Goal: Transaction & Acquisition: Purchase product/service

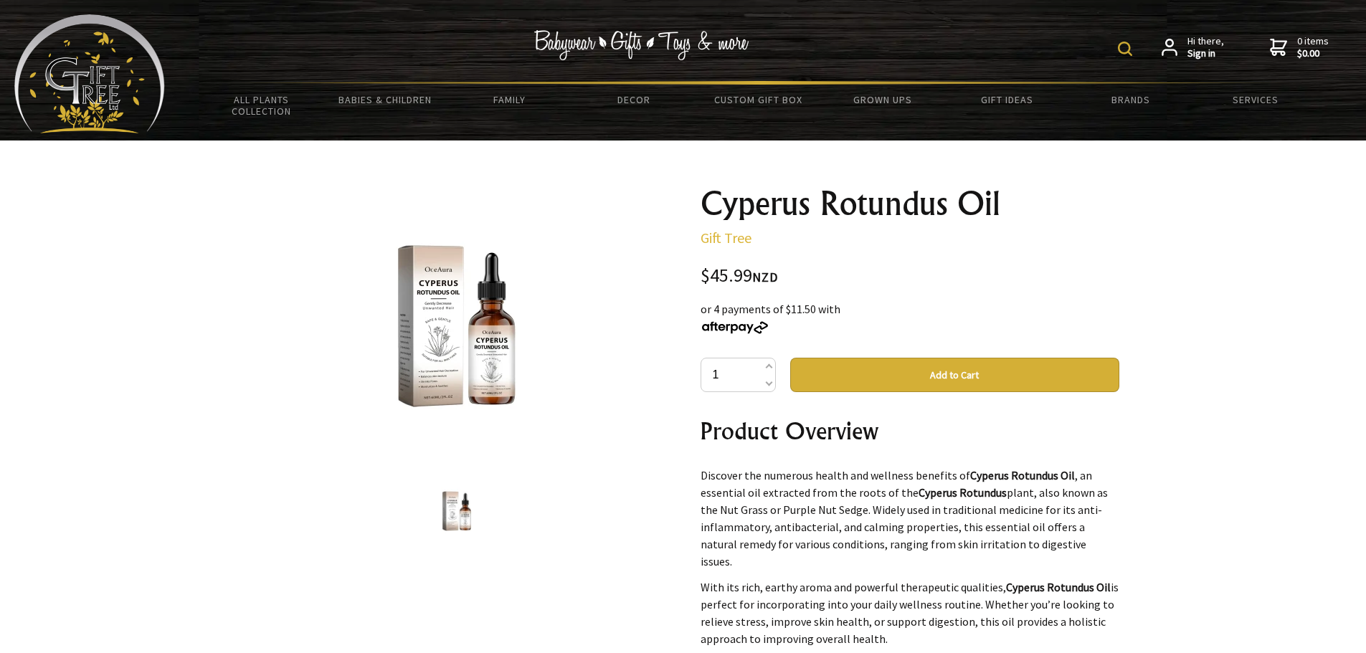
click at [440, 376] on img at bounding box center [457, 326] width 224 height 224
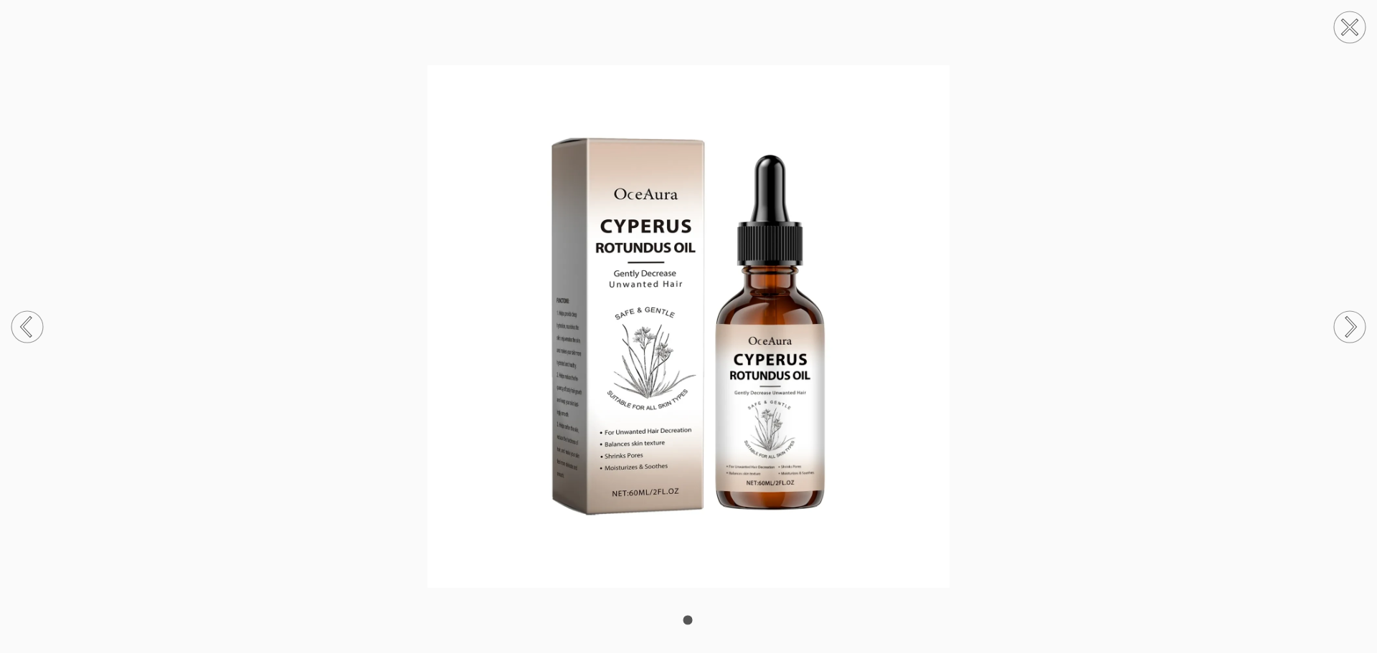
click at [23, 320] on circle at bounding box center [27, 327] width 32 height 32
click at [1342, 24] on circle at bounding box center [1350, 27] width 32 height 32
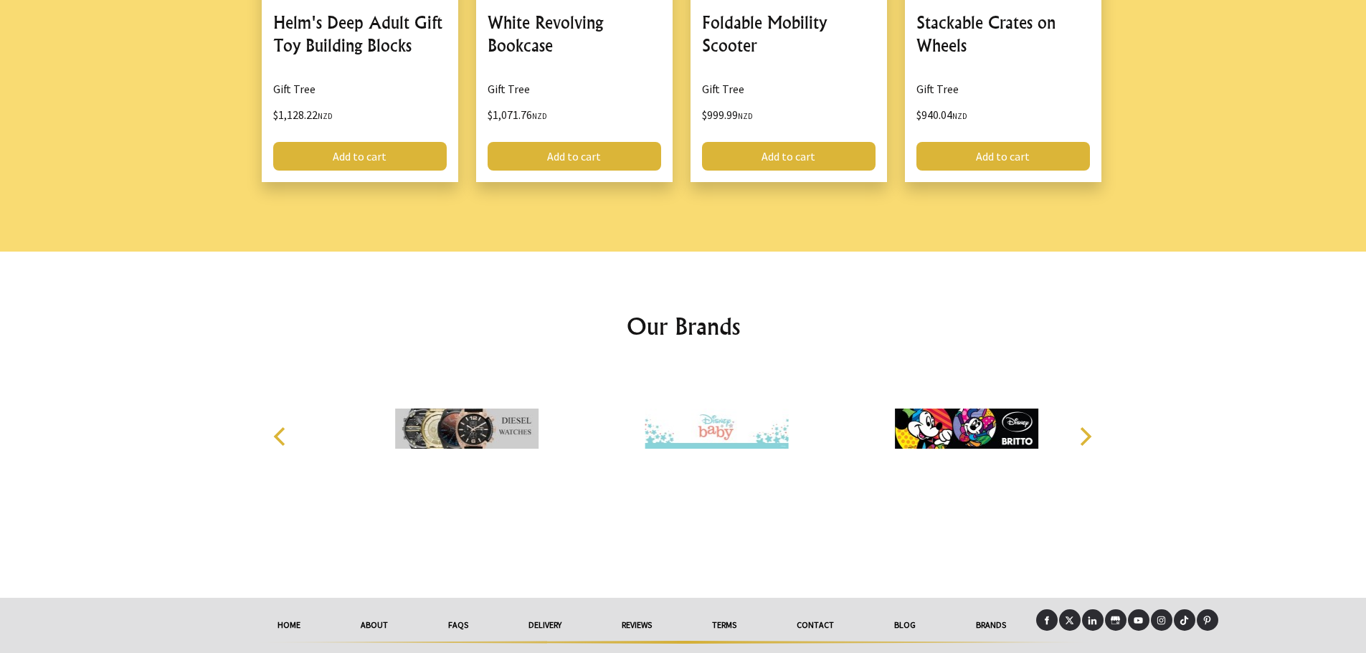
scroll to position [1829, 0]
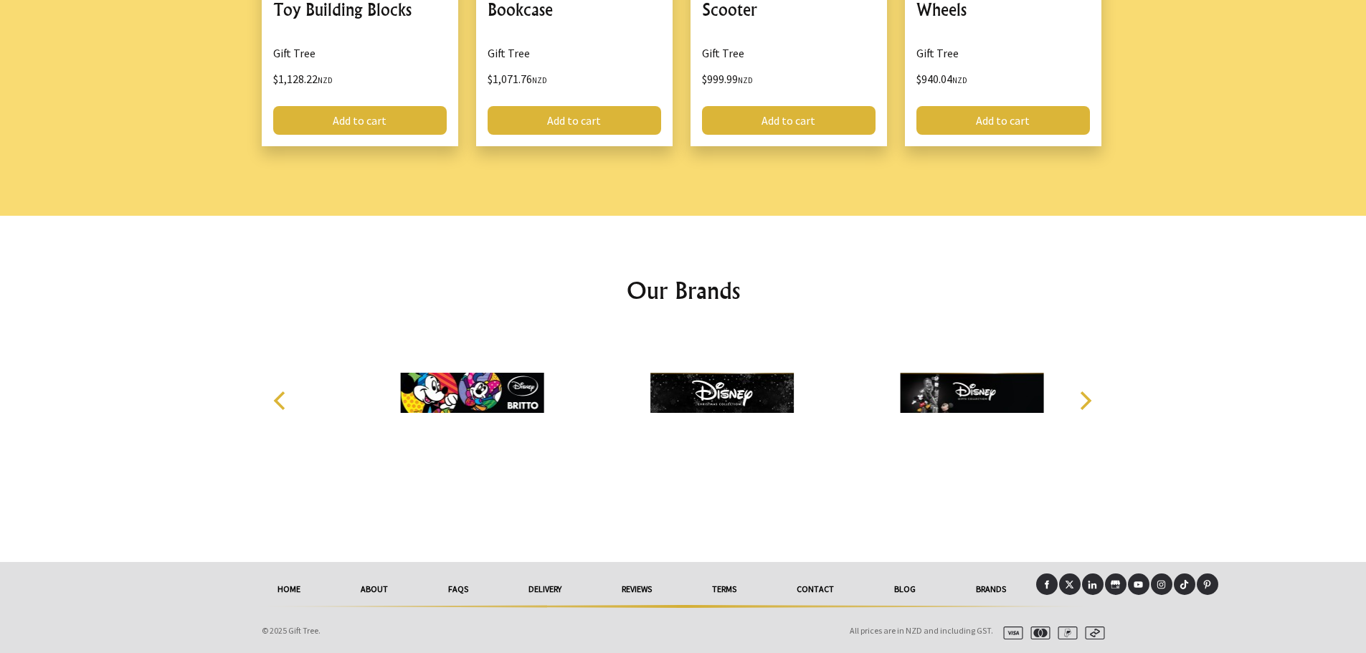
click at [805, 585] on link "Contact" at bounding box center [816, 590] width 98 height 32
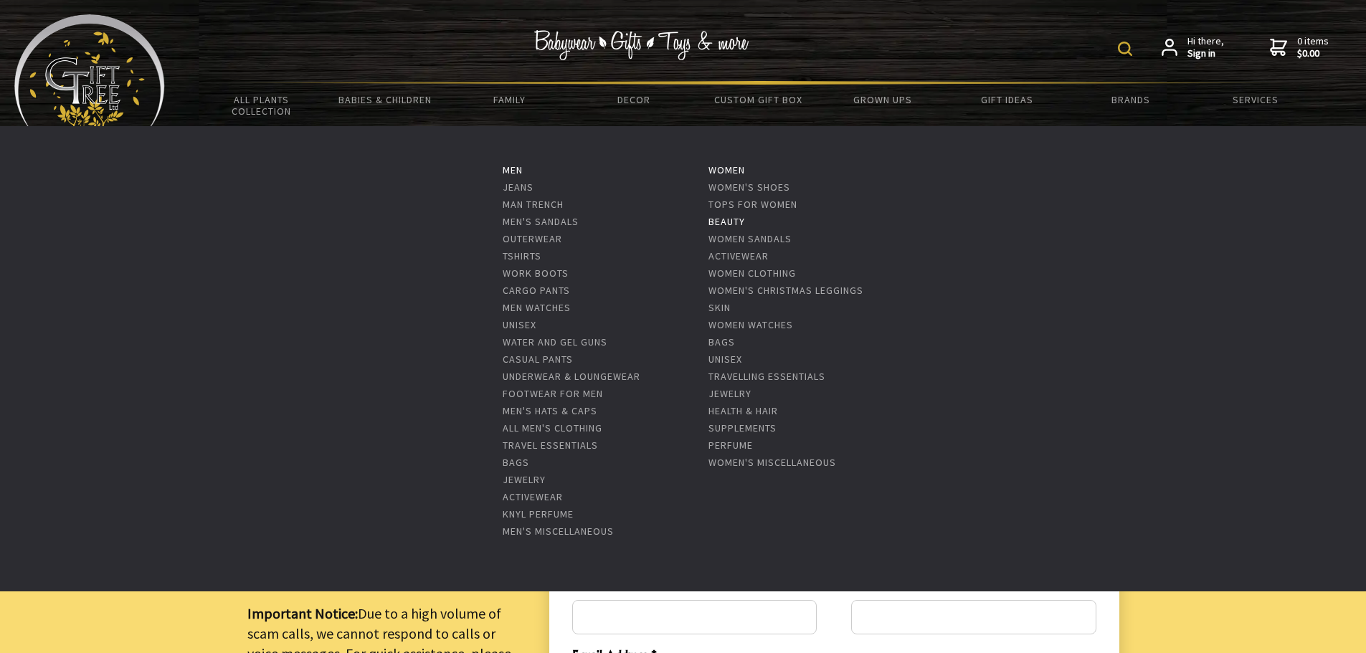
click at [719, 225] on link "Beauty" at bounding box center [727, 221] width 37 height 13
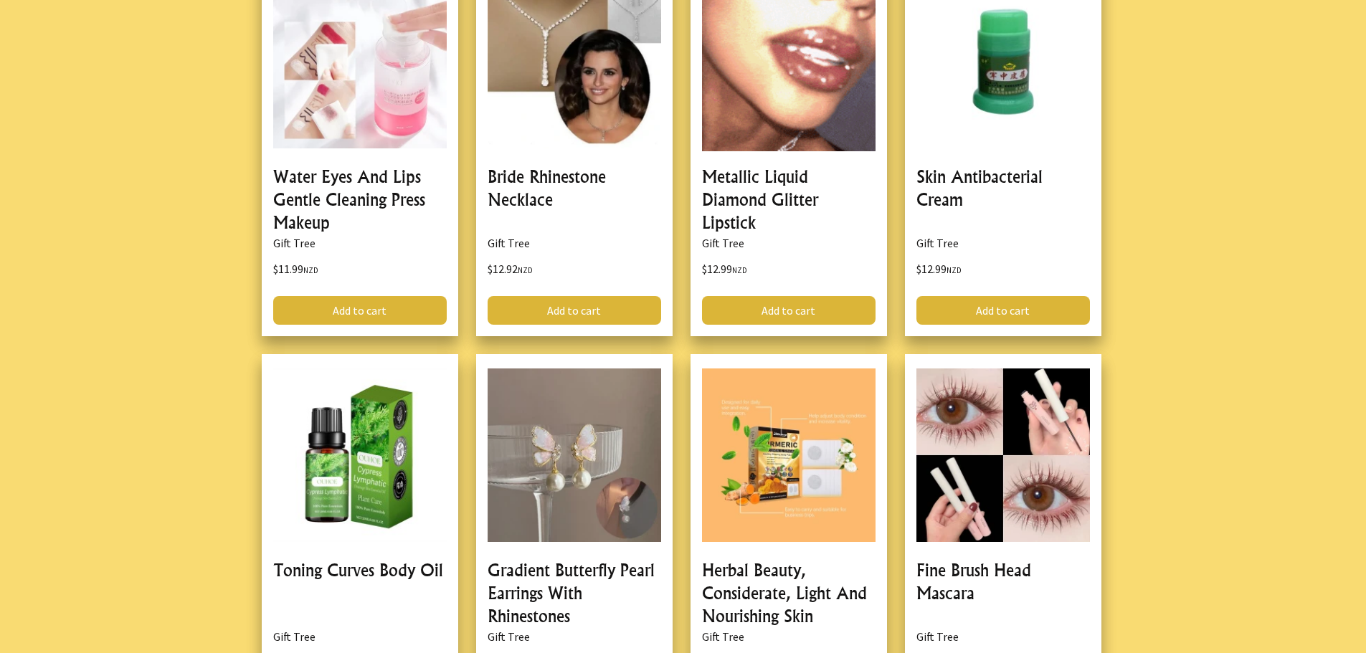
scroll to position [1363, 0]
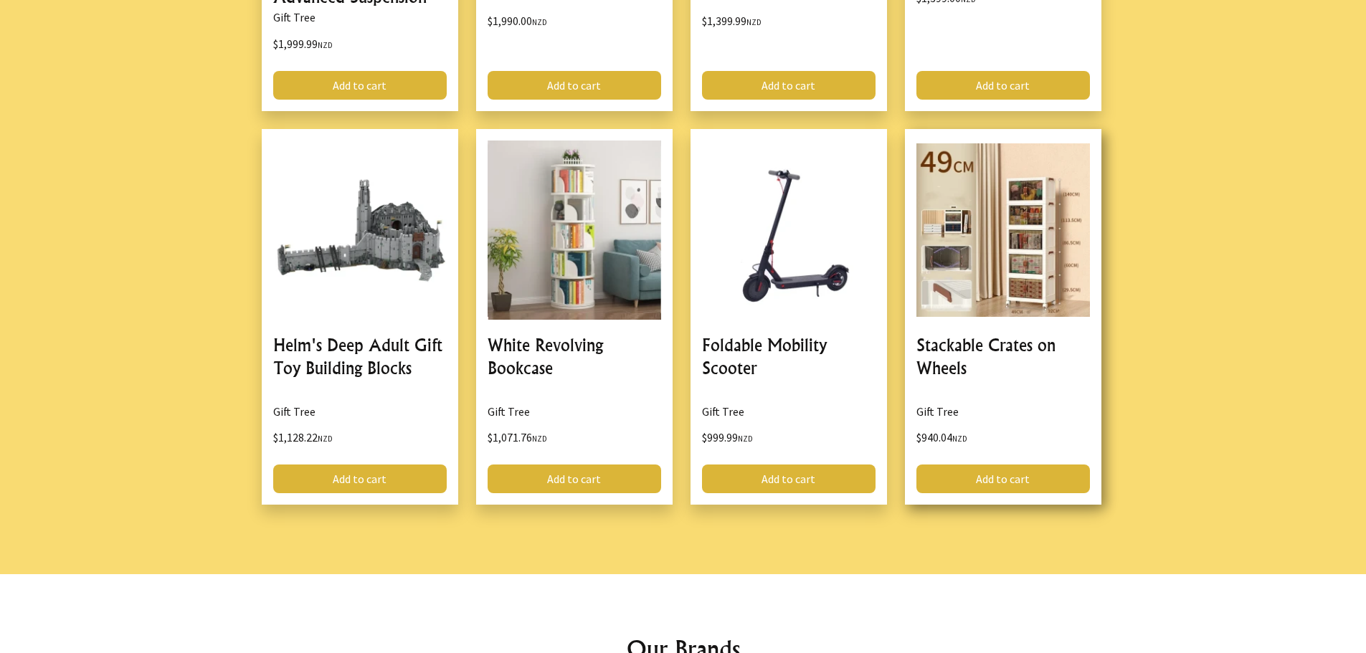
scroll to position [1183, 0]
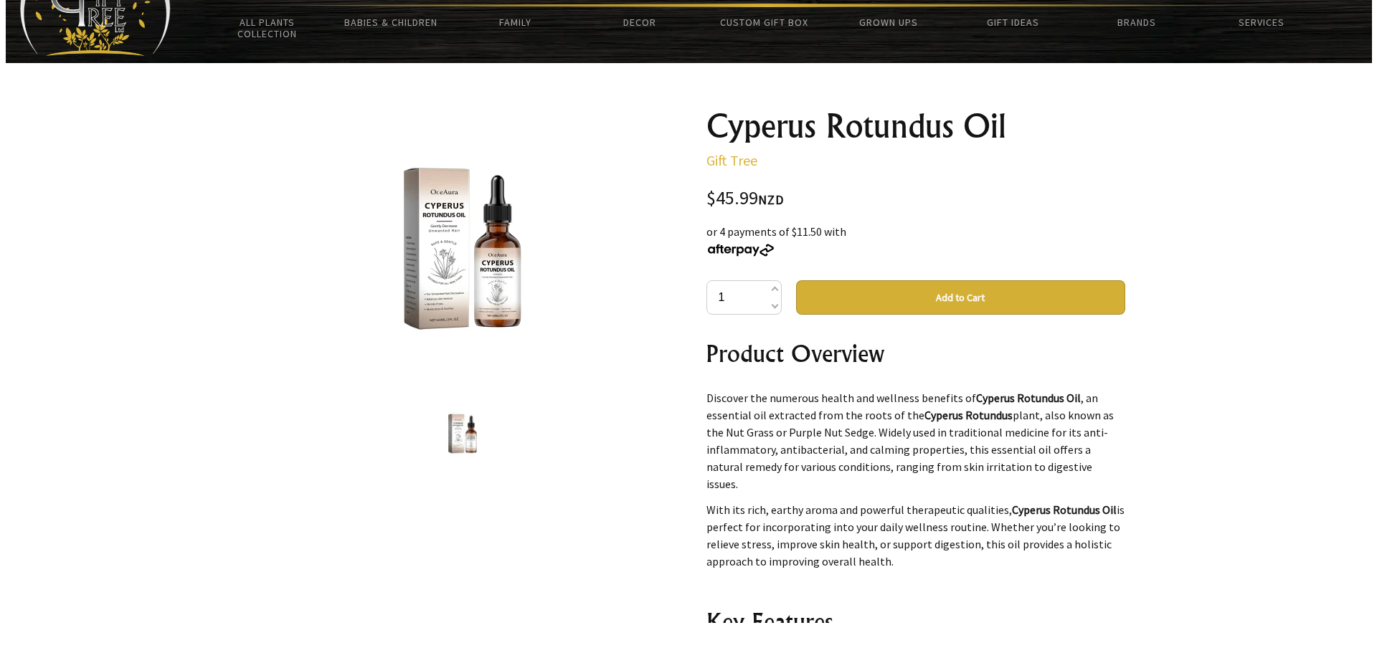
scroll to position [72, 0]
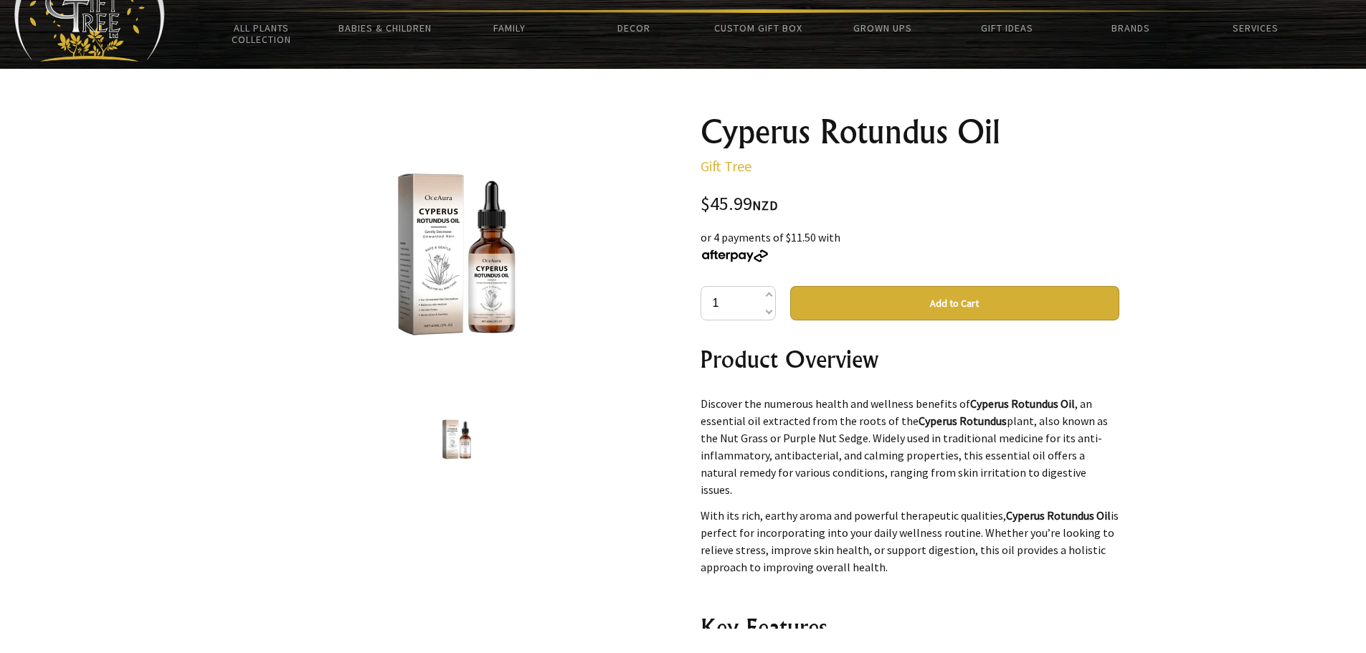
click at [484, 288] on img at bounding box center [457, 255] width 224 height 224
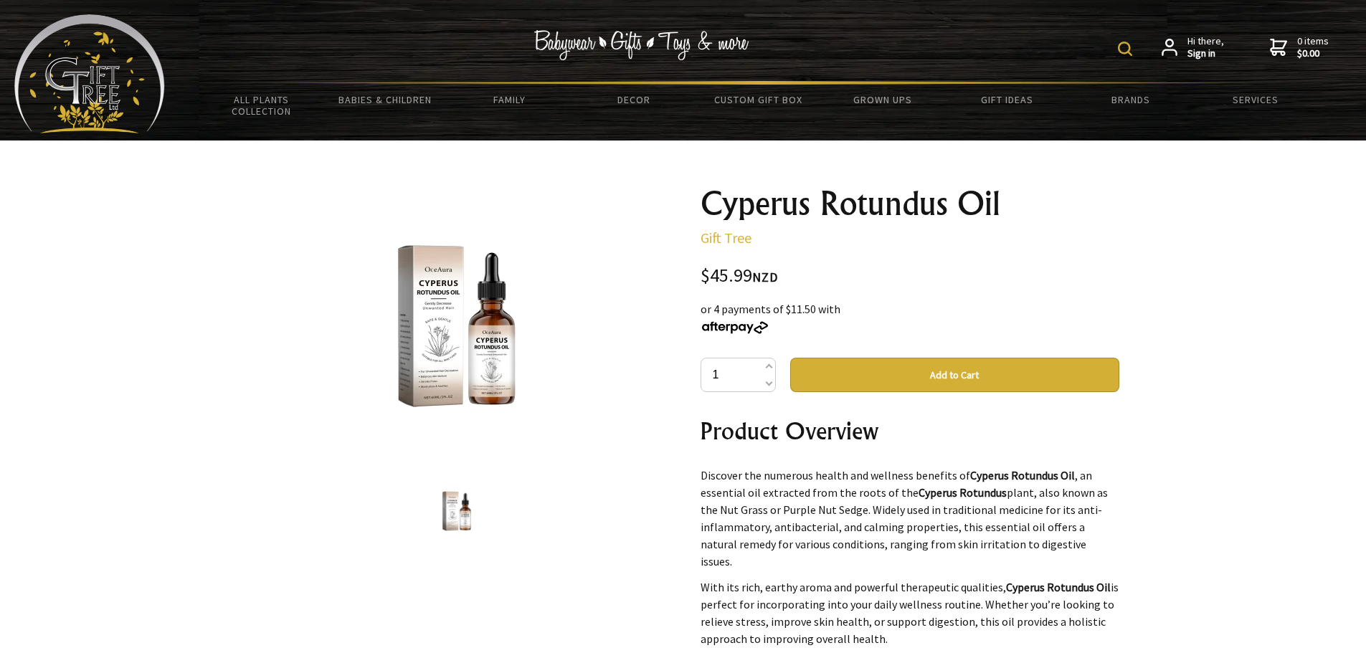
click at [1044, 368] on button "Add to Cart" at bounding box center [954, 375] width 329 height 34
